Goal: Information Seeking & Learning: Learn about a topic

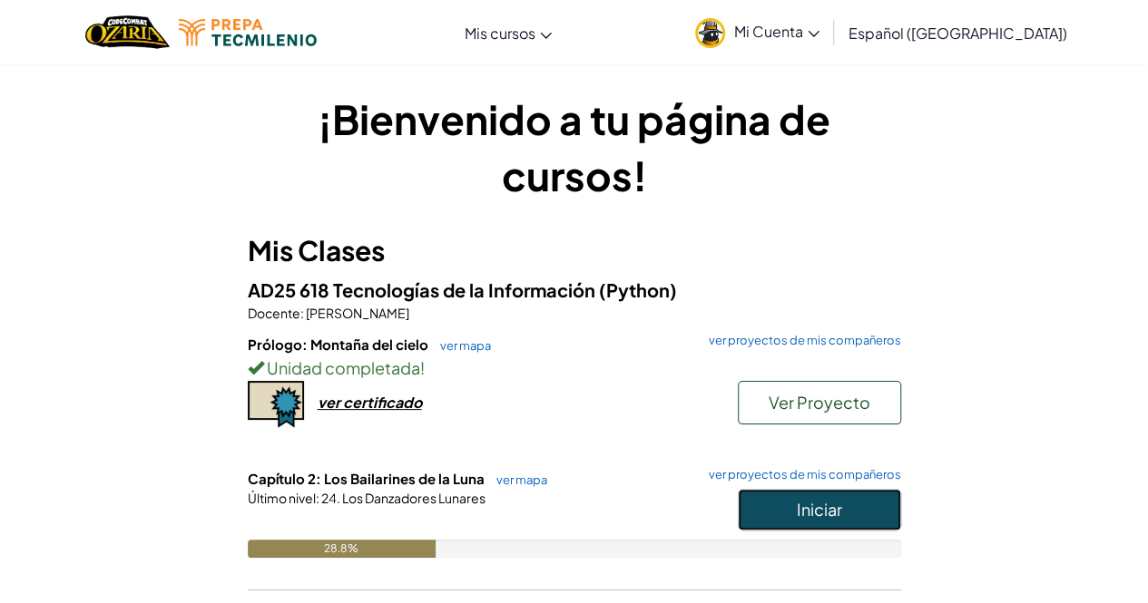
click at [769, 494] on button "Iniciar" at bounding box center [819, 510] width 163 height 42
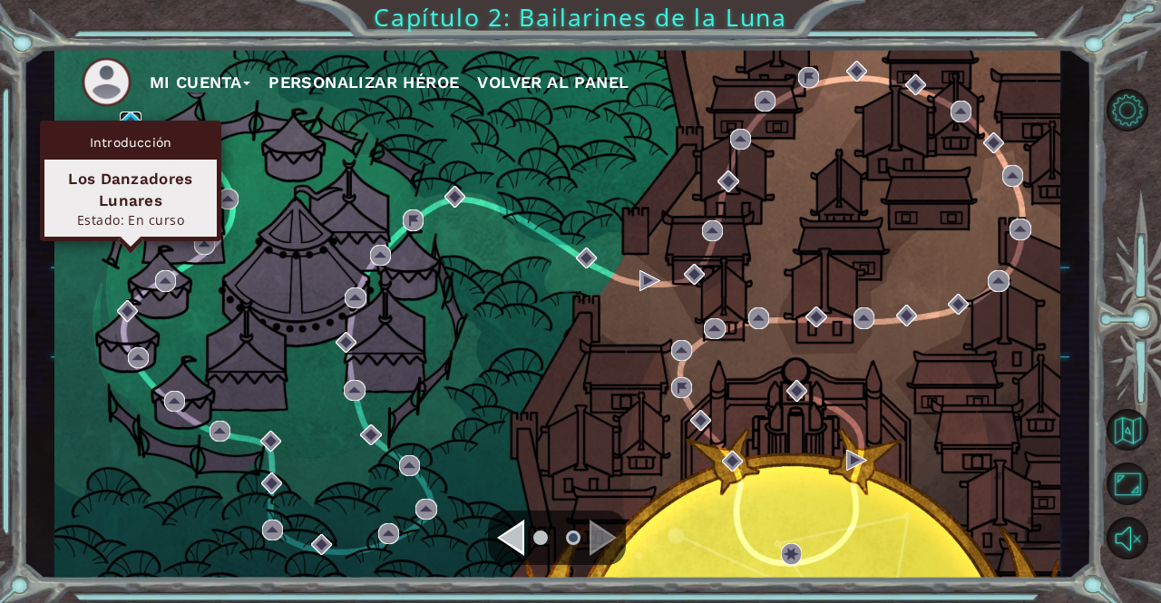
click at [129, 119] on img at bounding box center [130, 122] width 21 height 21
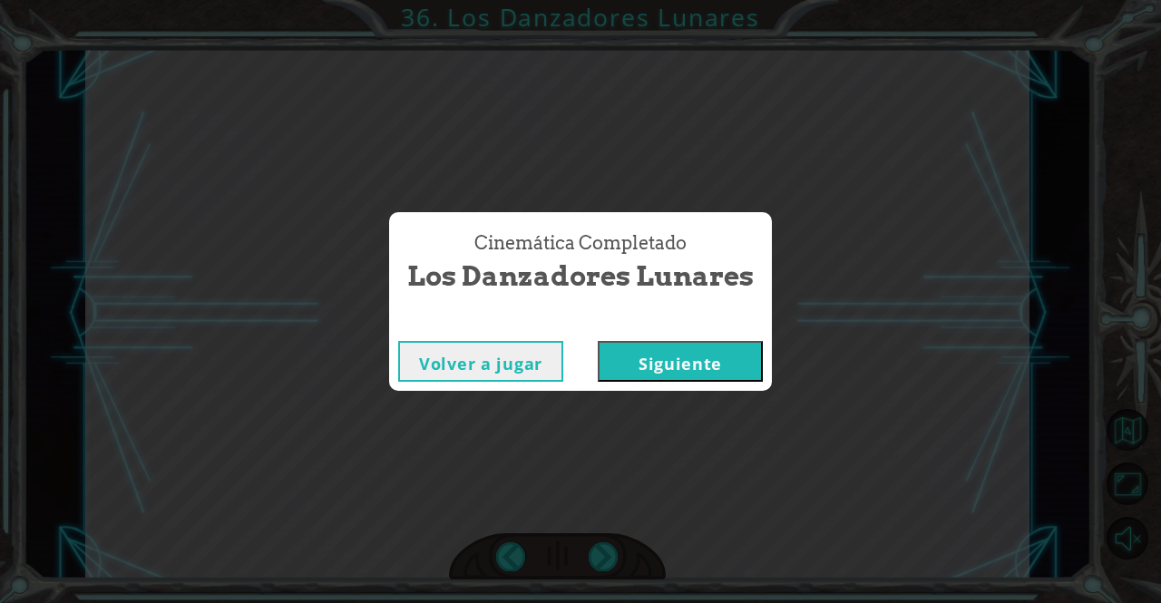
click at [665, 359] on button "Siguiente" at bounding box center [680, 361] width 165 height 41
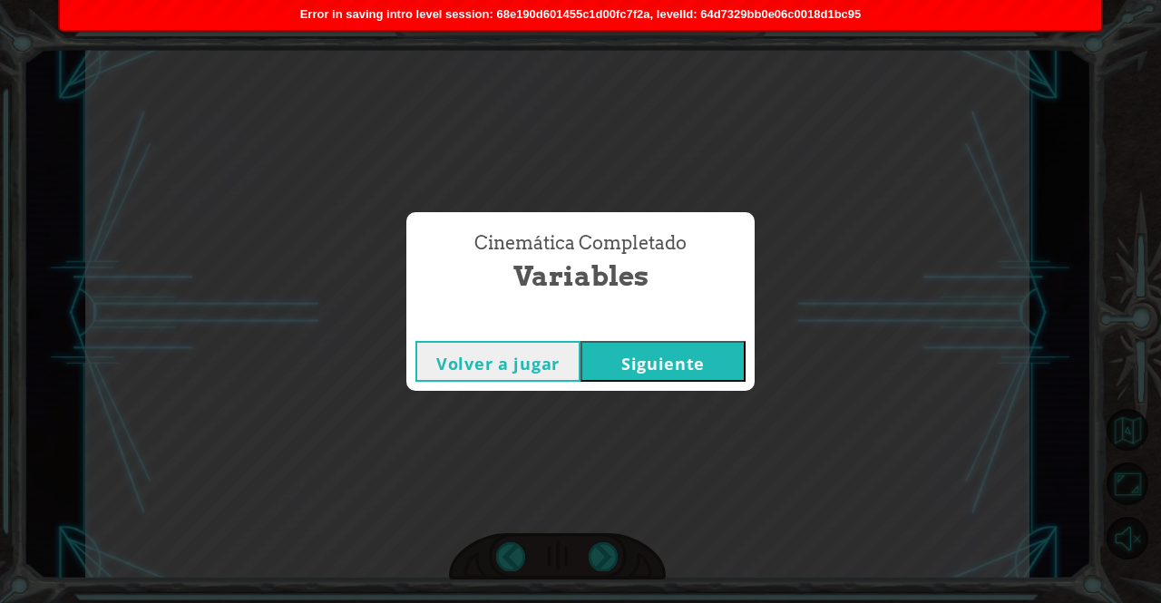
click at [625, 371] on button "Siguiente" at bounding box center [663, 361] width 165 height 41
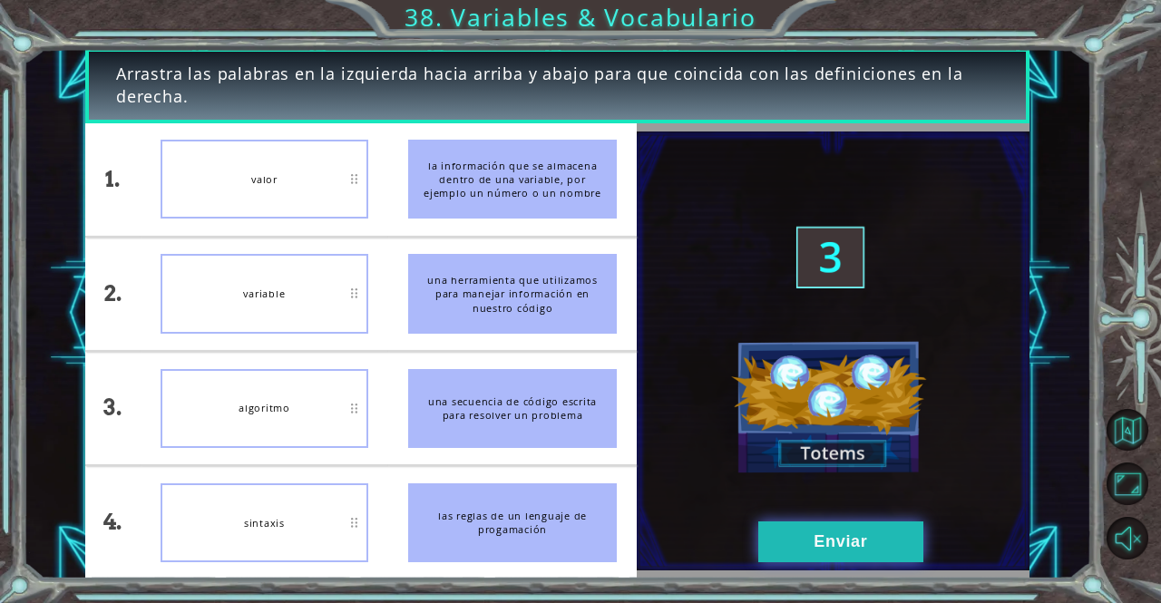
click at [779, 537] on button "Enviar" at bounding box center [840, 542] width 165 height 41
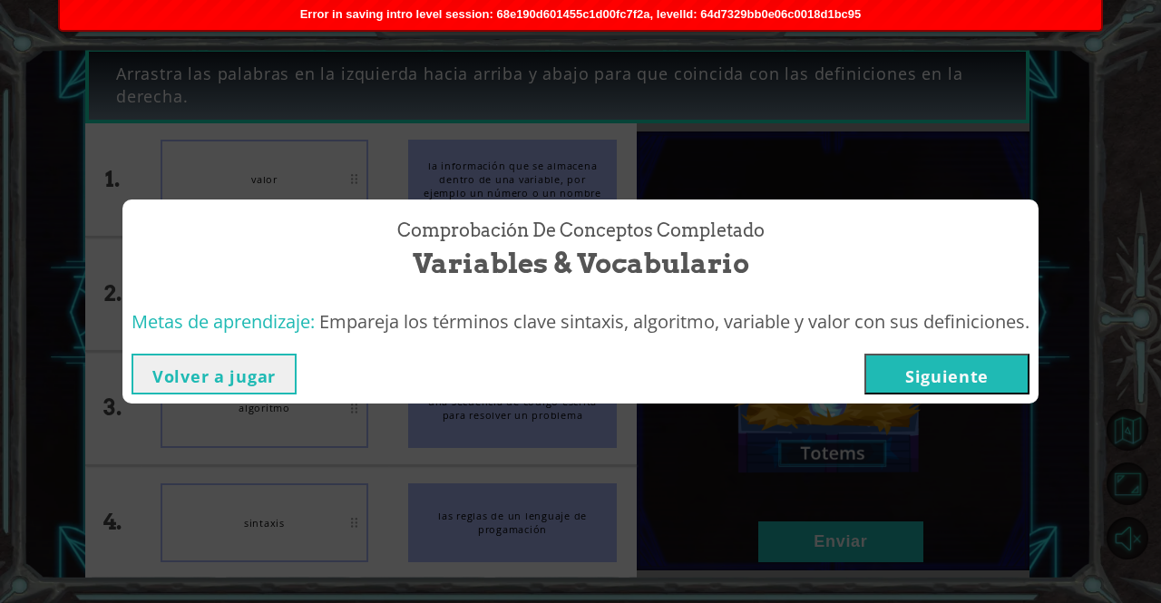
click at [917, 387] on button "Siguiente" at bounding box center [947, 374] width 165 height 41
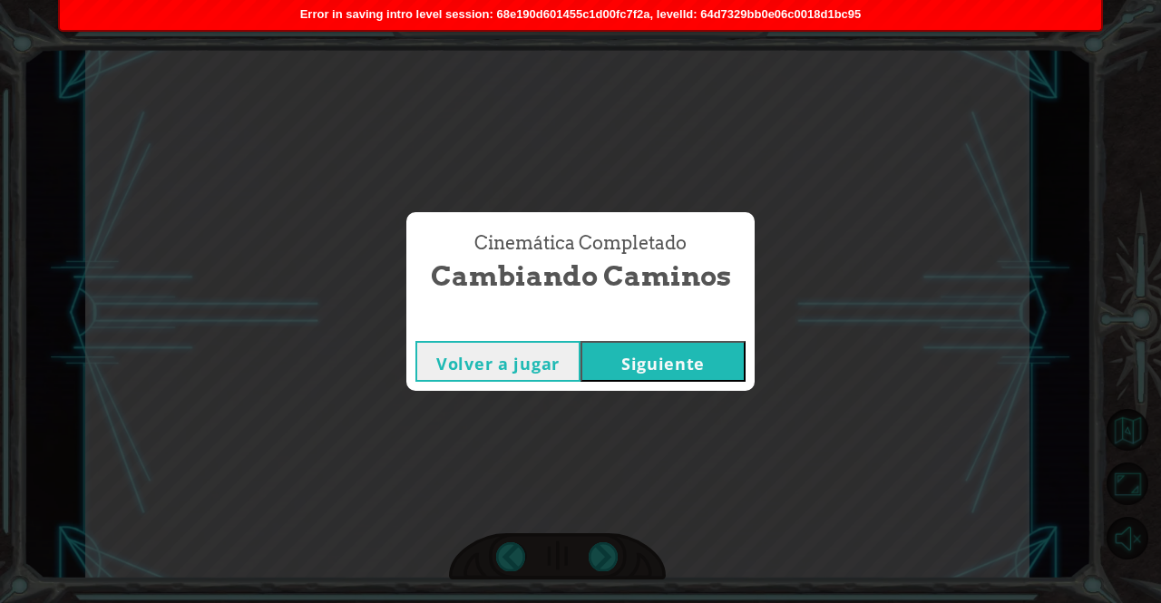
click at [611, 362] on button "Siguiente" at bounding box center [663, 361] width 165 height 41
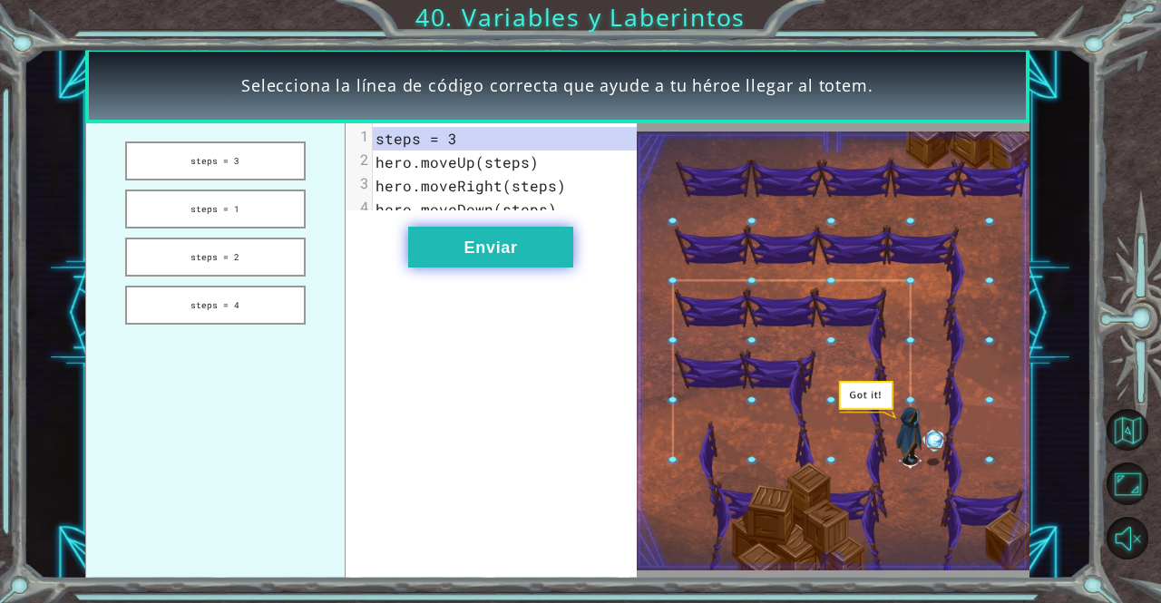
click at [523, 268] on button "Enviar" at bounding box center [490, 247] width 165 height 41
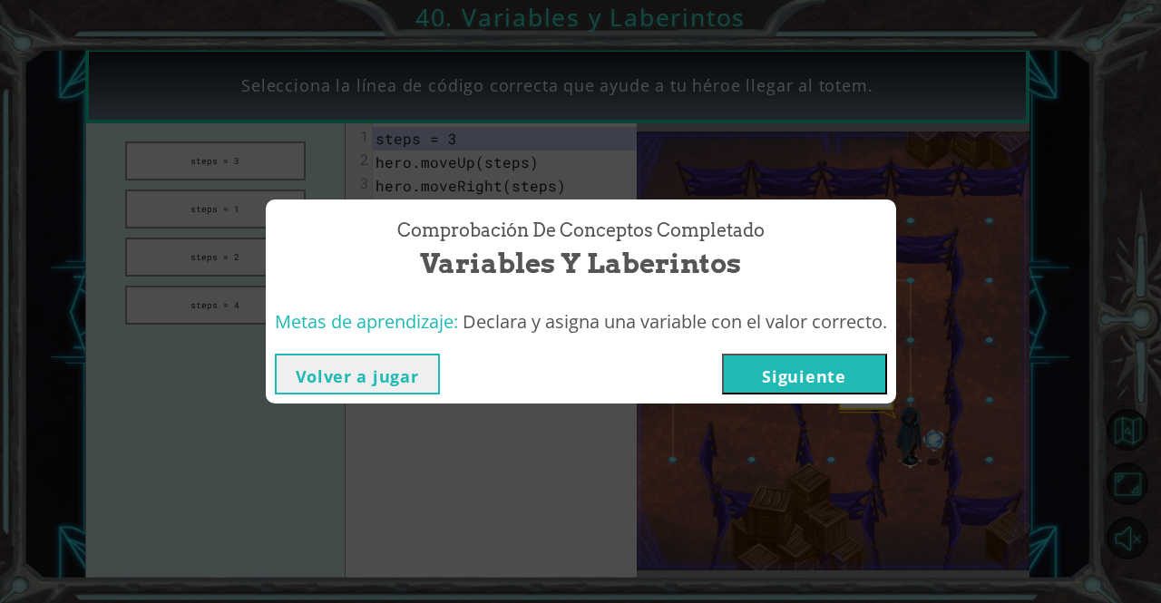
click at [754, 371] on button "Siguiente" at bounding box center [804, 374] width 165 height 41
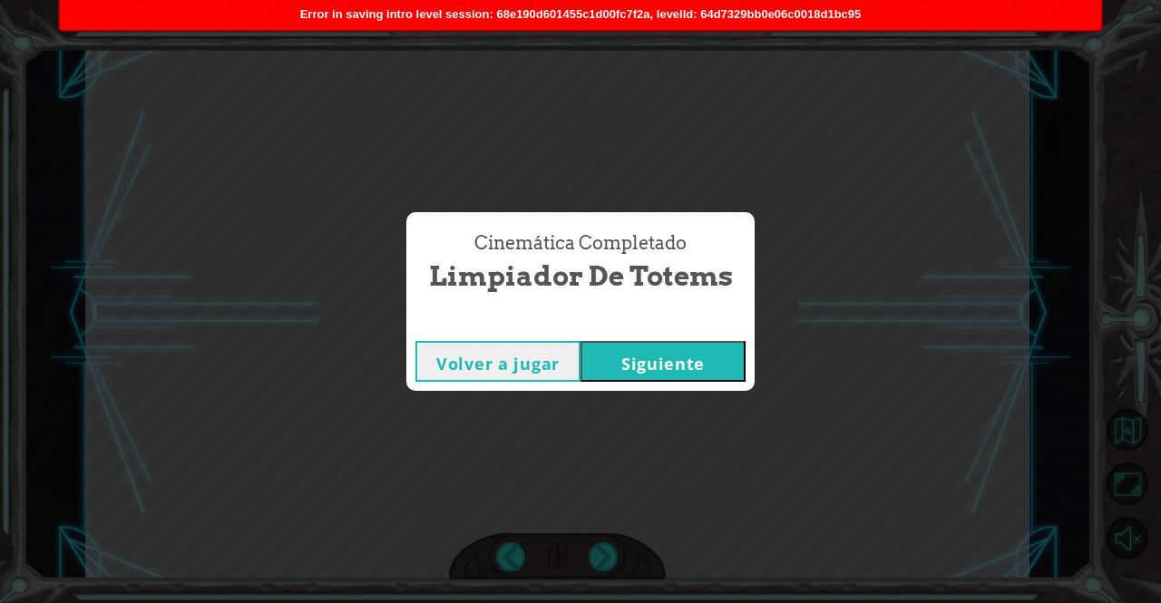
click at [634, 342] on button "Siguiente" at bounding box center [663, 361] width 165 height 41
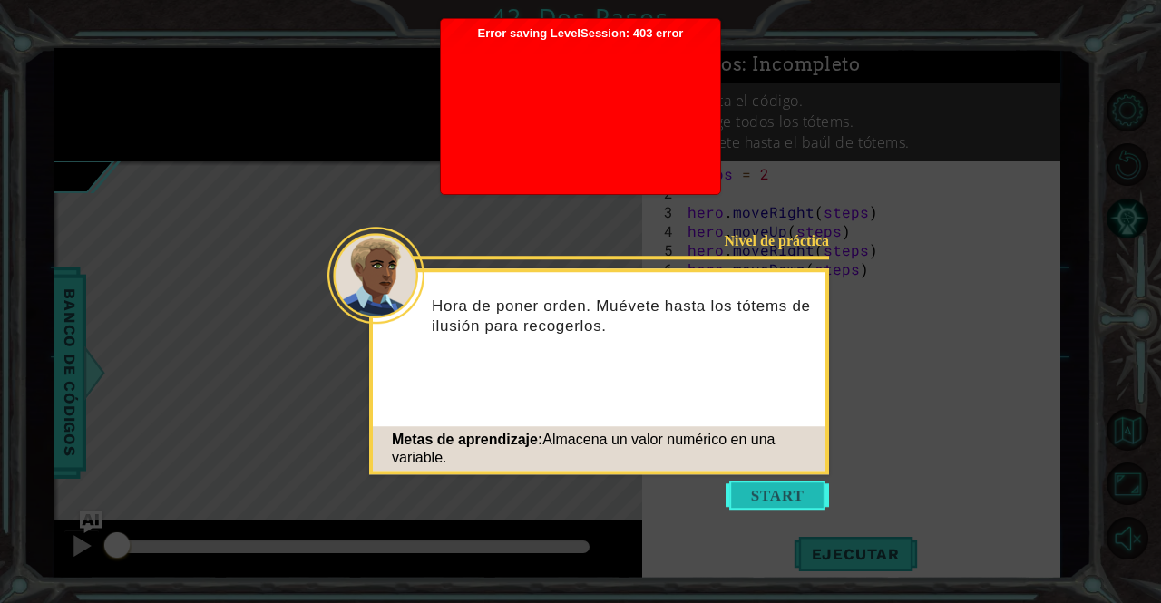
click at [758, 494] on button "Start" at bounding box center [777, 495] width 103 height 29
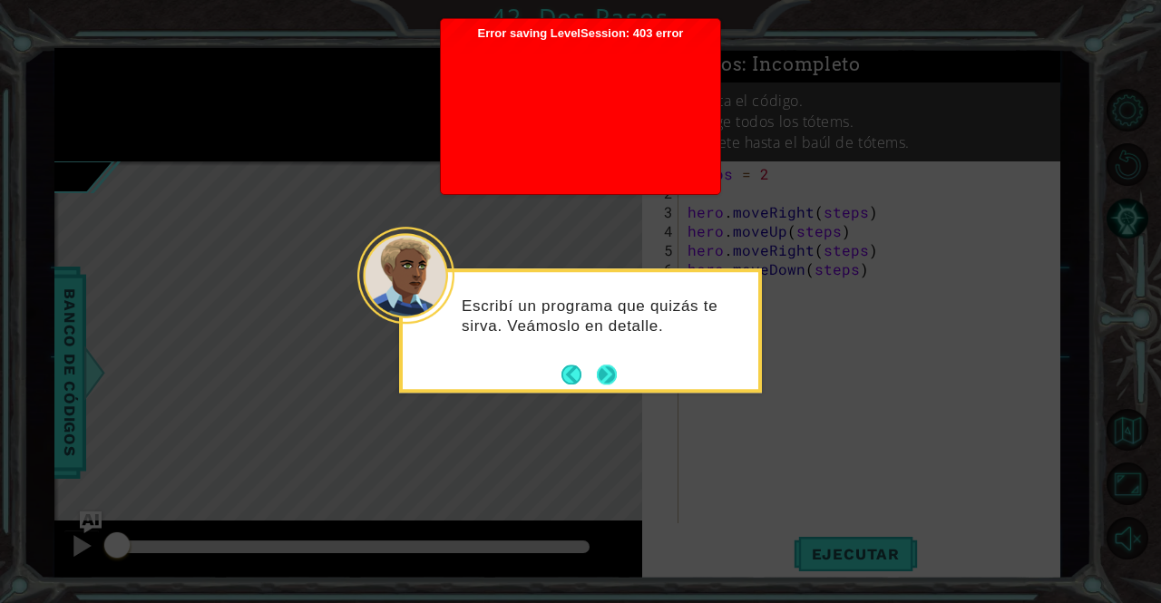
click at [604, 371] on button "Next" at bounding box center [607, 374] width 21 height 21
